Goal: Task Accomplishment & Management: Use online tool/utility

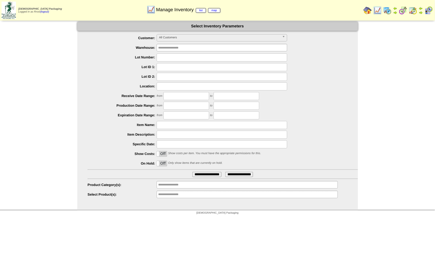
click at [412, 12] on img at bounding box center [413, 10] width 8 height 8
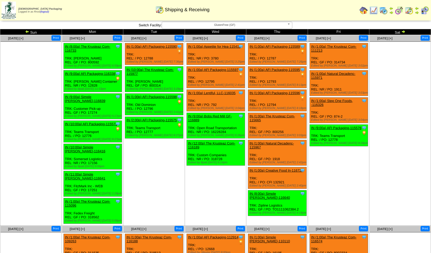
click at [279, 25] on span "GlutenFree (GF)" at bounding box center [224, 25] width 121 height 6
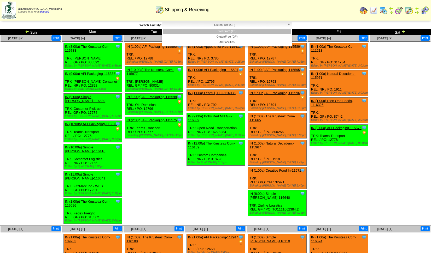
click at [259, 32] on li "FreeFrom (FF)" at bounding box center [227, 31] width 128 height 5
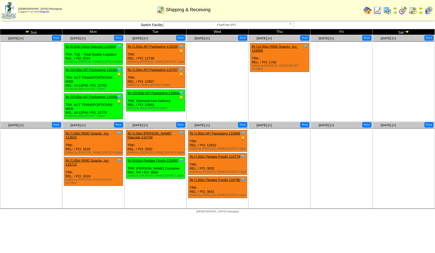
click at [26, 29] on img at bounding box center [27, 31] width 4 height 4
